Goal: Task Accomplishment & Management: Manage account settings

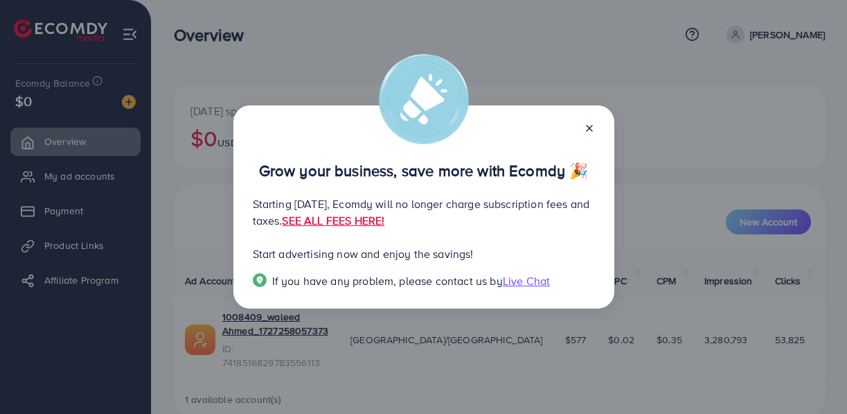
click at [590, 122] on div at bounding box center [584, 127] width 22 height 16
click at [589, 127] on icon at bounding box center [589, 128] width 11 height 11
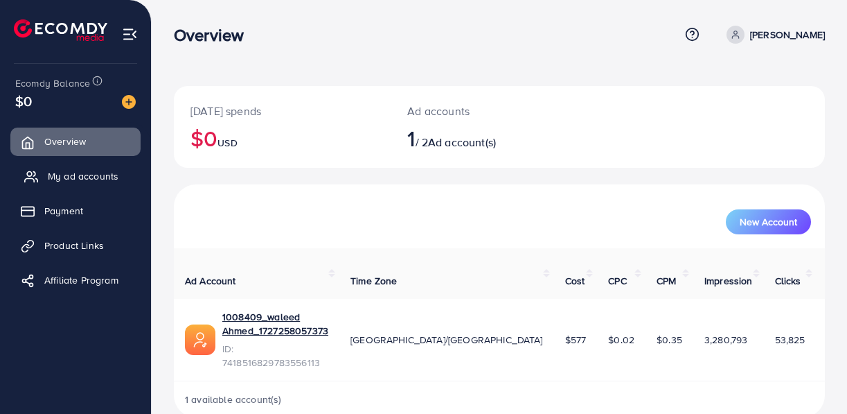
click at [45, 168] on link "My ad accounts" at bounding box center [75, 176] width 130 height 28
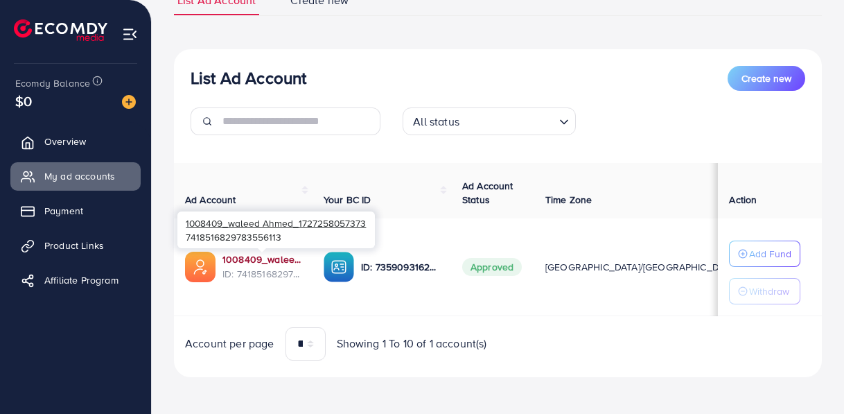
click at [249, 259] on link "1008409_waleed Ahmed_1727258057373" at bounding box center [261, 259] width 79 height 14
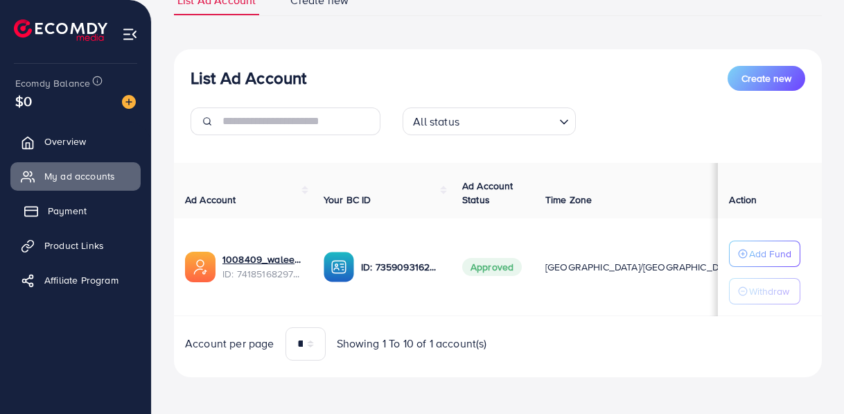
click at [35, 209] on icon at bounding box center [31, 211] width 14 height 14
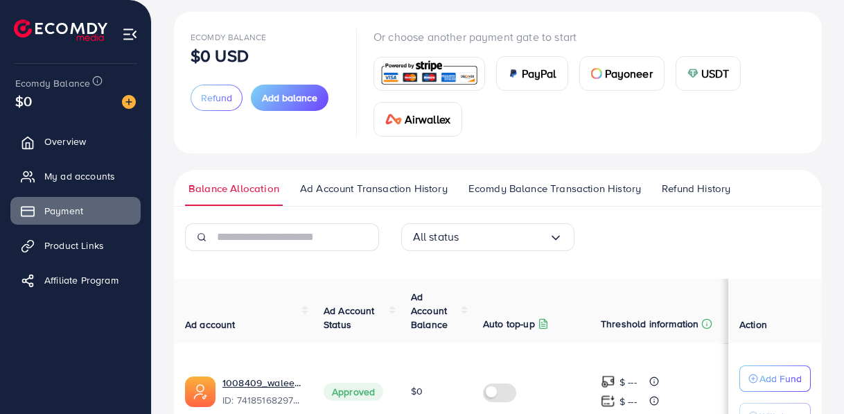
scroll to position [18, 0]
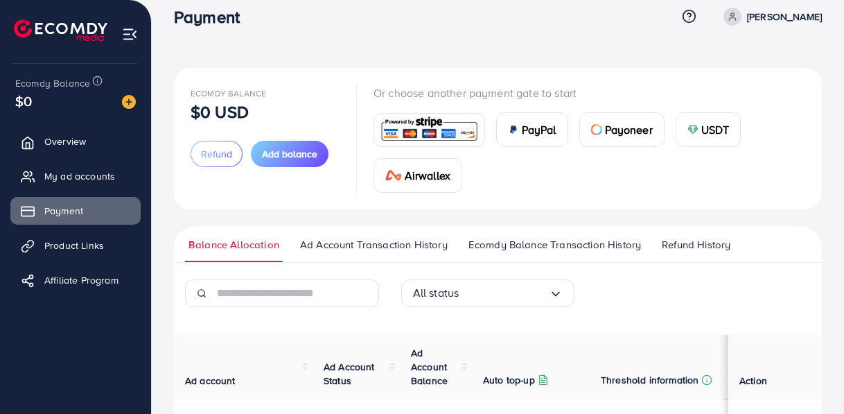
click at [405, 134] on img at bounding box center [429, 130] width 102 height 30
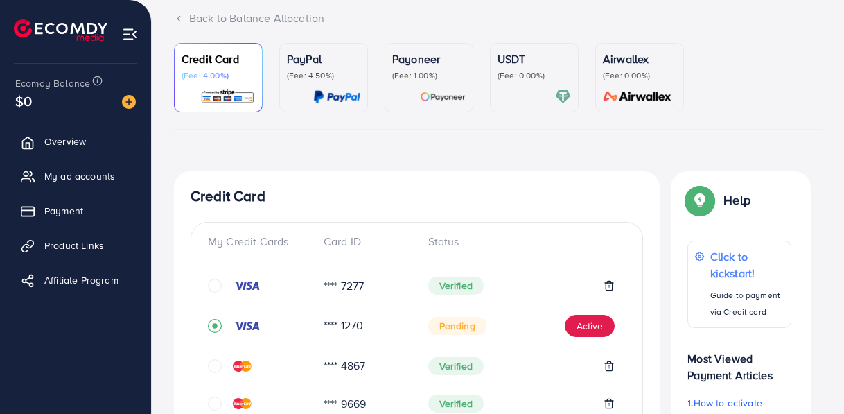
scroll to position [106, 0]
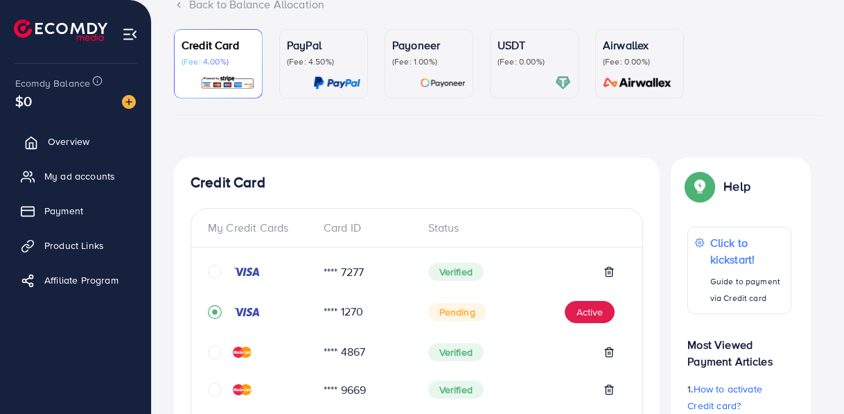
click at [55, 141] on span "Overview" at bounding box center [69, 141] width 42 height 14
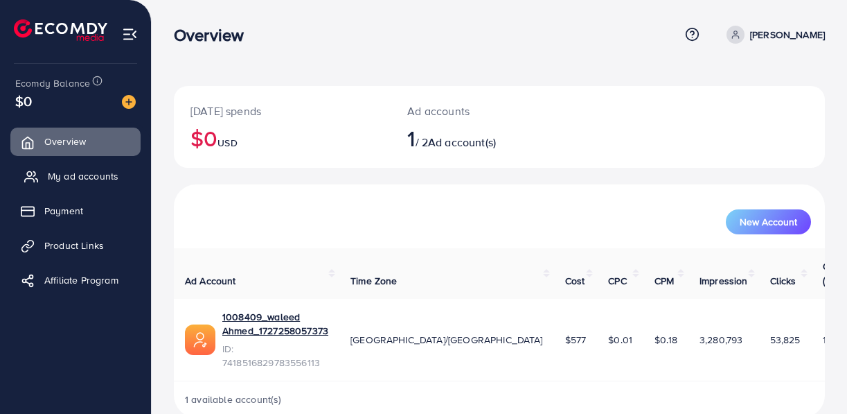
click at [84, 184] on link "My ad accounts" at bounding box center [75, 176] width 130 height 28
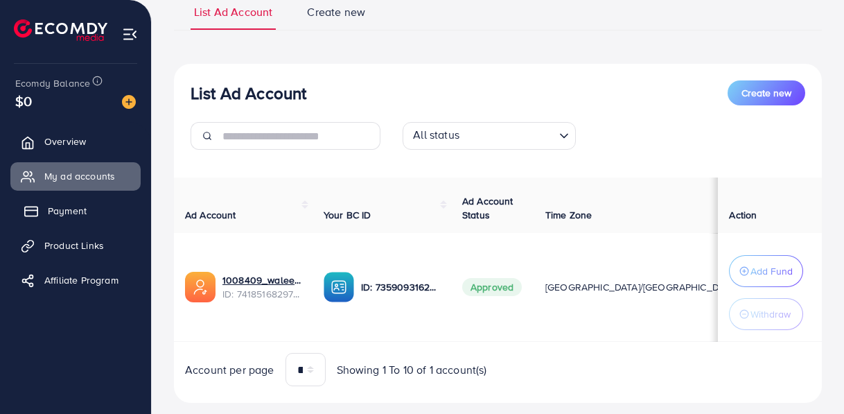
click at [64, 213] on span "Payment" at bounding box center [67, 211] width 39 height 14
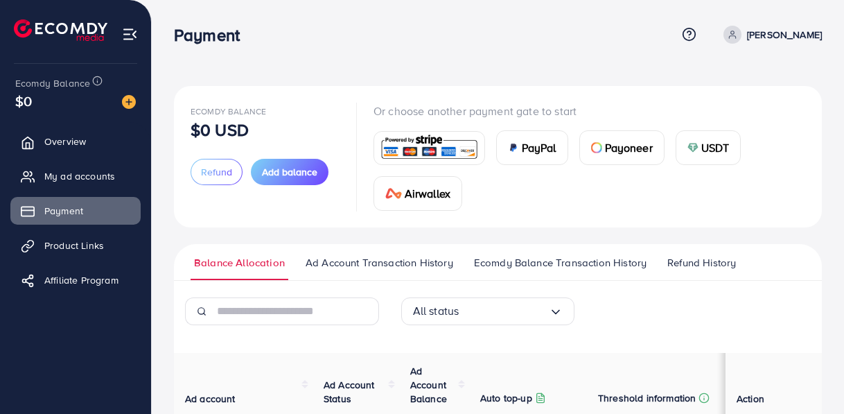
click at [610, 143] on span "Payoneer" at bounding box center [629, 147] width 48 height 17
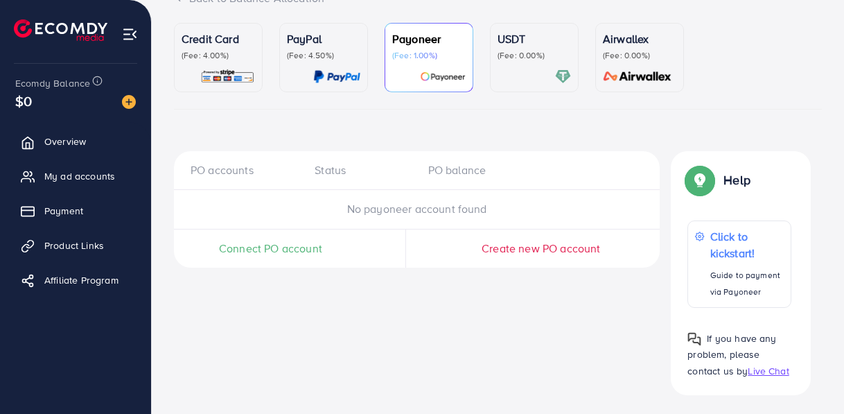
scroll to position [119, 0]
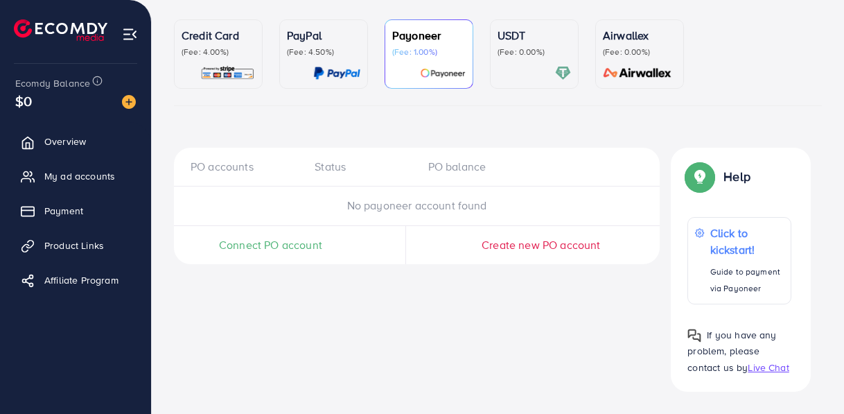
click at [296, 247] on span "Connect PO account" at bounding box center [270, 245] width 103 height 16
